Goal: Find specific page/section: Find specific page/section

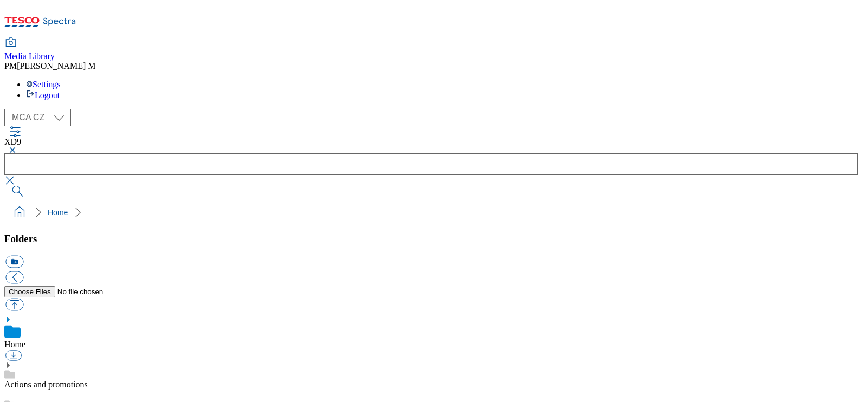
scroll to position [629, 0]
click at [17, 147] on button "button" at bounding box center [10, 150] width 13 height 7
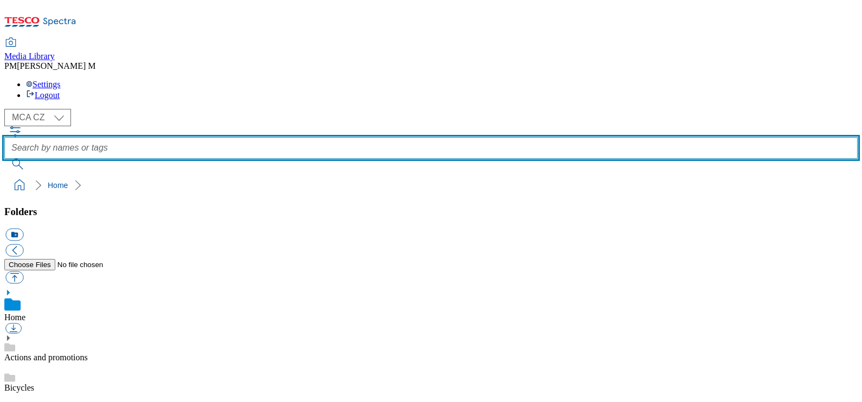
click at [362, 137] on input "text" at bounding box center [430, 148] width 853 height 22
paste input "A88"
type input "A88"
click at [4, 159] on button "submit" at bounding box center [18, 164] width 28 height 11
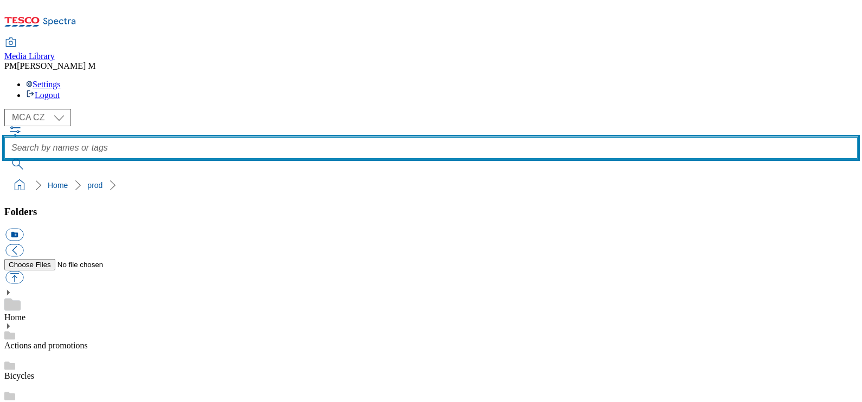
click at [355, 137] on input "text" at bounding box center [430, 148] width 853 height 22
paste input "A88"
type input "A88"
click at [4, 159] on button "submit" at bounding box center [18, 164] width 28 height 11
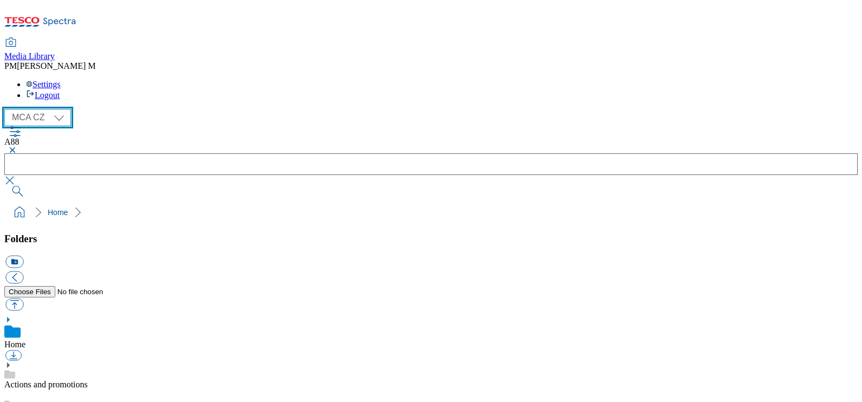
click at [54, 109] on select "MCA CZ MCA HU MCA SK" at bounding box center [37, 117] width 67 height 17
select select "flare-mca-sk"
click at [7, 109] on select "MCA CZ MCA HU MCA SK" at bounding box center [37, 117] width 67 height 17
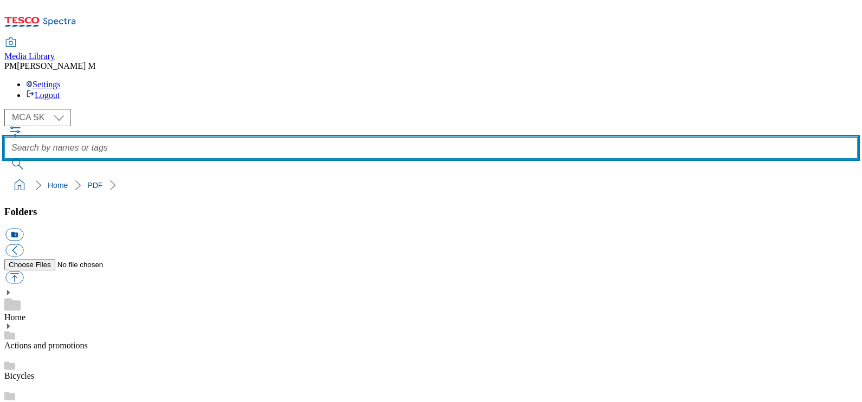
click at [475, 137] on input "text" at bounding box center [430, 148] width 853 height 22
paste input "A88"
type input "A88"
click at [4, 159] on button "submit" at bounding box center [18, 164] width 28 height 11
